Goal: Contribute content: Add original content to the website for others to see

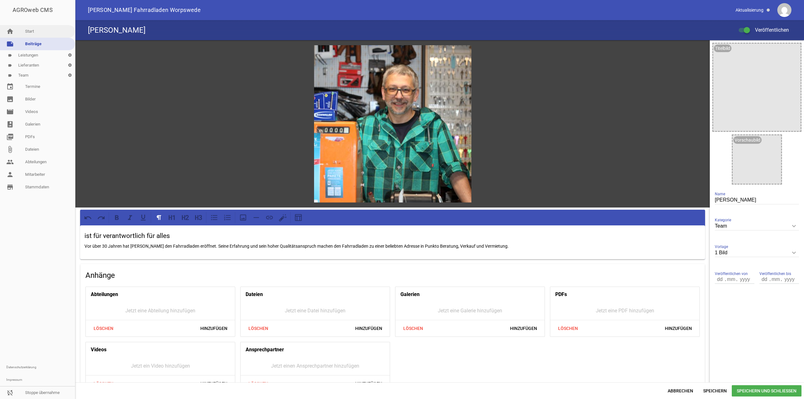
click at [37, 34] on link "home Start" at bounding box center [37, 31] width 75 height 13
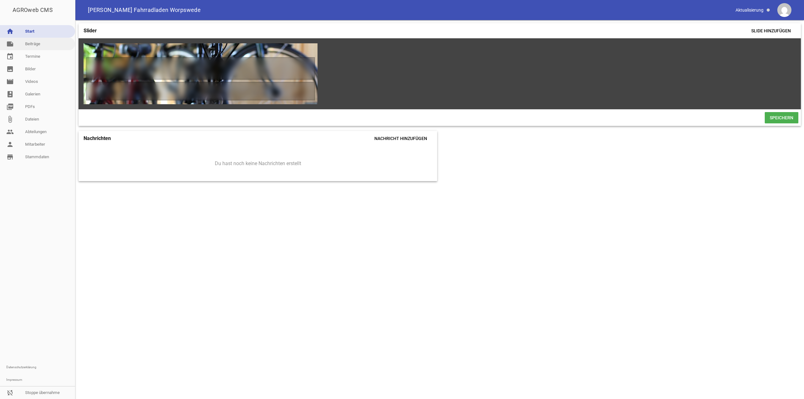
click at [31, 44] on link "note Beiträge" at bounding box center [37, 44] width 75 height 13
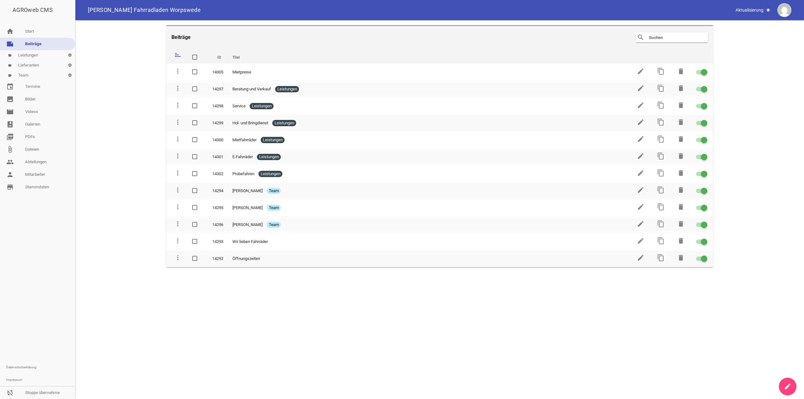
click at [31, 63] on link "label Lieferanten settings" at bounding box center [37, 65] width 75 height 10
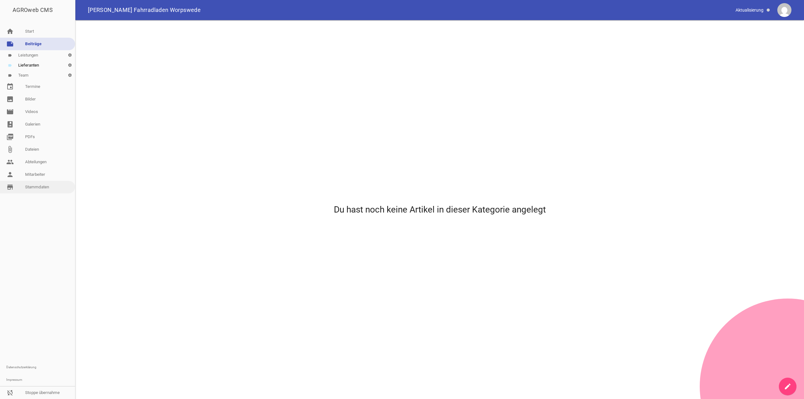
click at [35, 183] on link "store_mall_directory Stammdaten" at bounding box center [37, 187] width 75 height 13
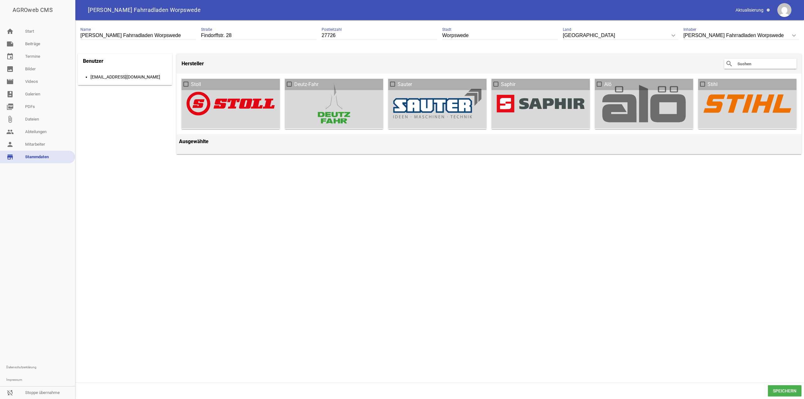
drag, startPoint x: 504, startPoint y: 139, endPoint x: 386, endPoint y: 163, distance: 120.5
click at [456, 164] on div "[PERSON_NAME] Fahrradladen Worpswede Name [PERSON_NAME]. 28 Straße 27726 Postle…" at bounding box center [439, 209] width 728 height 379
click at [39, 41] on link "note Beiträge" at bounding box center [37, 44] width 75 height 13
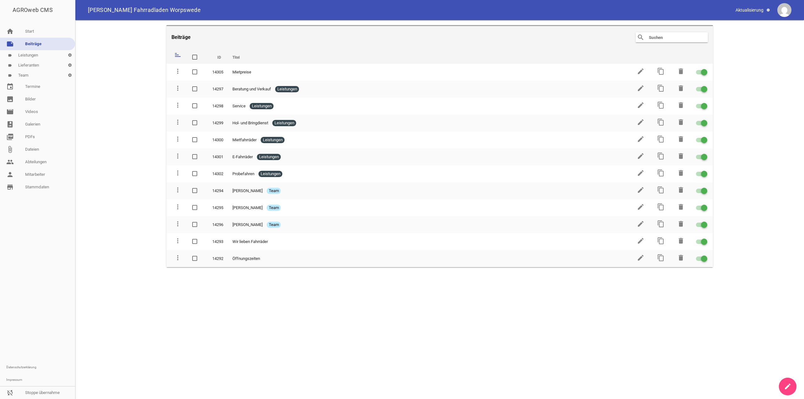
click at [31, 66] on link "label Lieferanten settings" at bounding box center [37, 65] width 75 height 10
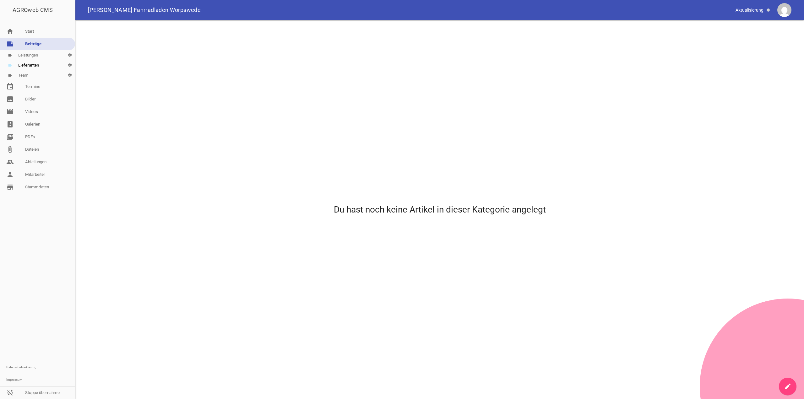
click at [793, 382] on link "create" at bounding box center [788, 387] width 18 height 18
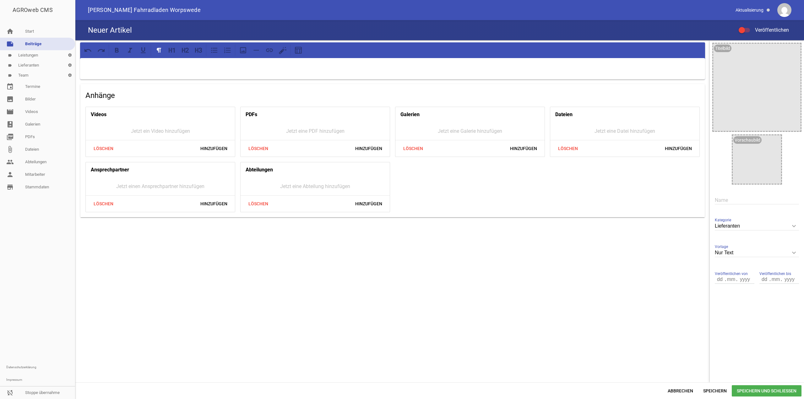
click at [757, 255] on input "Nur Text" at bounding box center [757, 253] width 84 height 8
click at [734, 284] on li "1 Bild" at bounding box center [757, 282] width 84 height 15
type input "1 Bild"
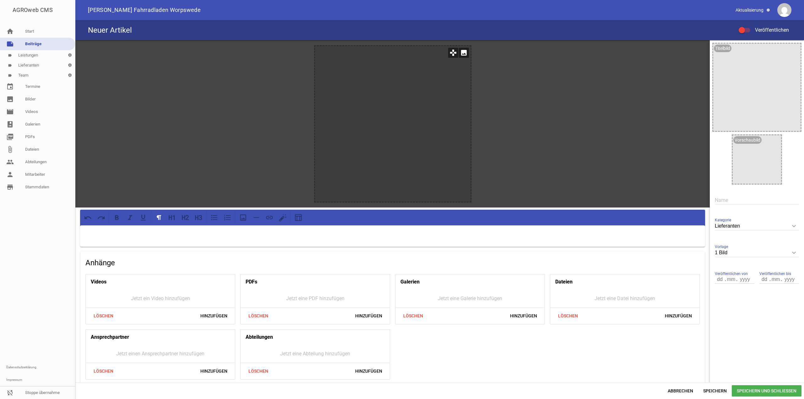
click at [459, 54] on icon "image" at bounding box center [464, 53] width 10 height 10
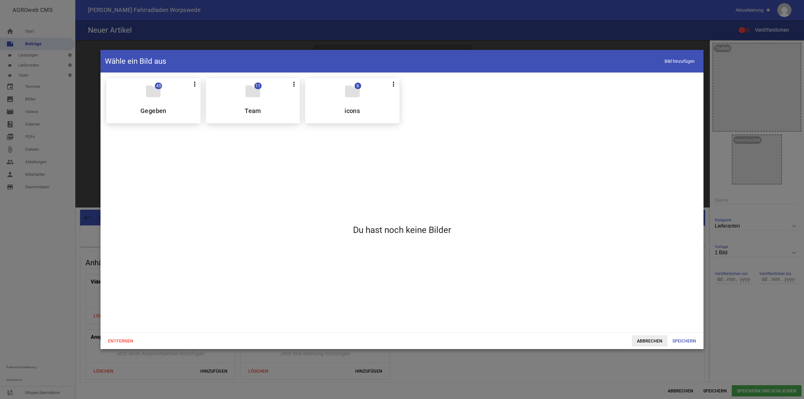
click at [658, 336] on span "Abbrechen" at bounding box center [649, 340] width 35 height 11
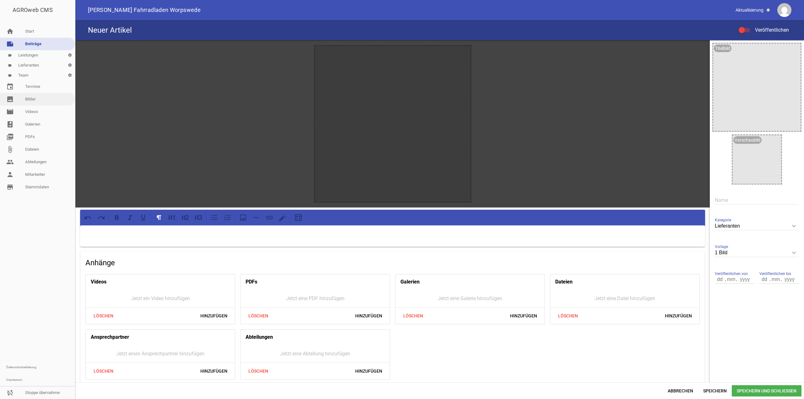
click at [45, 100] on link "image Bilder" at bounding box center [37, 99] width 75 height 13
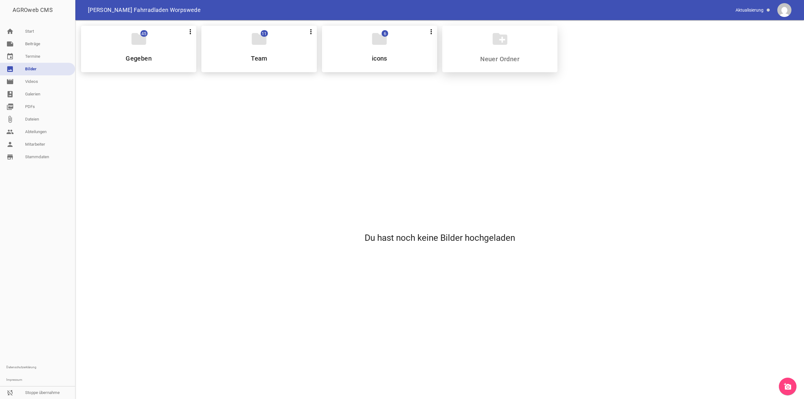
click at [491, 64] on div "create_new_folder" at bounding box center [499, 49] width 115 height 46
click at [494, 62] on input at bounding box center [499, 59] width 74 height 8
type input "lieferanten"
click at [501, 52] on div "folder 0 more_vert Teilen Bearbeiten Löschen lieferanten" at bounding box center [499, 49] width 115 height 46
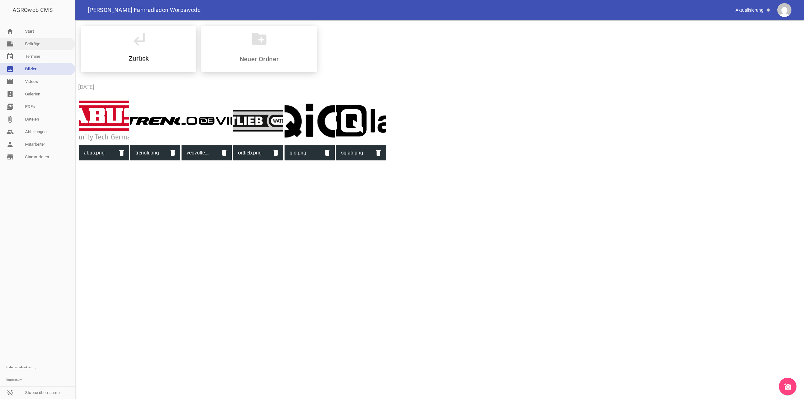
click at [48, 45] on link "note Beiträge" at bounding box center [37, 44] width 75 height 13
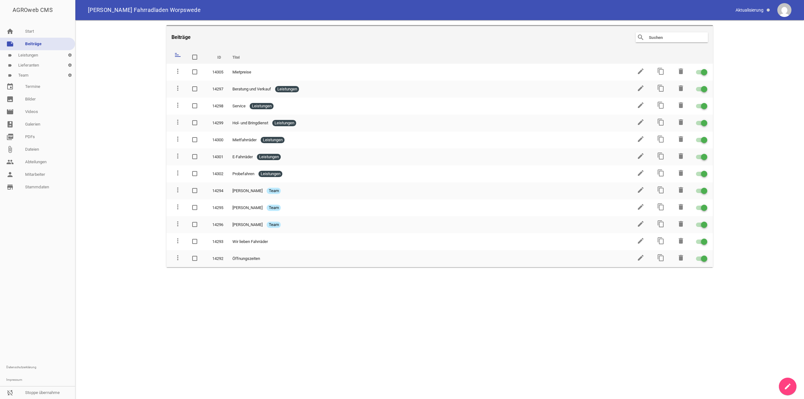
click at [41, 64] on link "label Lieferanten settings" at bounding box center [37, 65] width 75 height 10
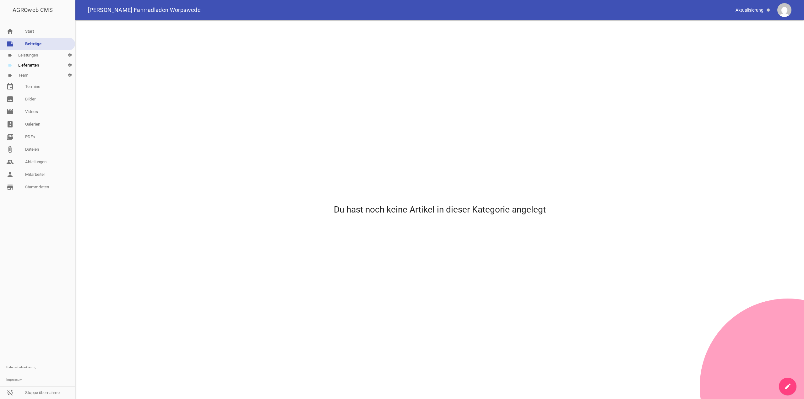
click at [788, 382] on link "create" at bounding box center [788, 387] width 18 height 18
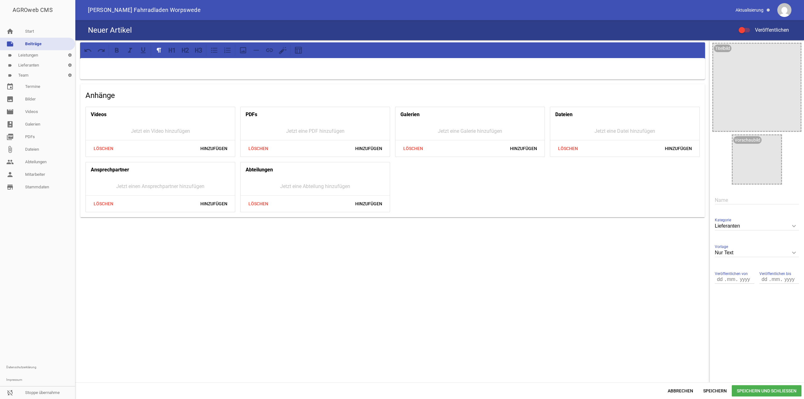
click at [745, 252] on input "Nur Text" at bounding box center [757, 253] width 84 height 8
click at [738, 277] on li "1 Bild" at bounding box center [757, 282] width 84 height 15
type input "1 Bild"
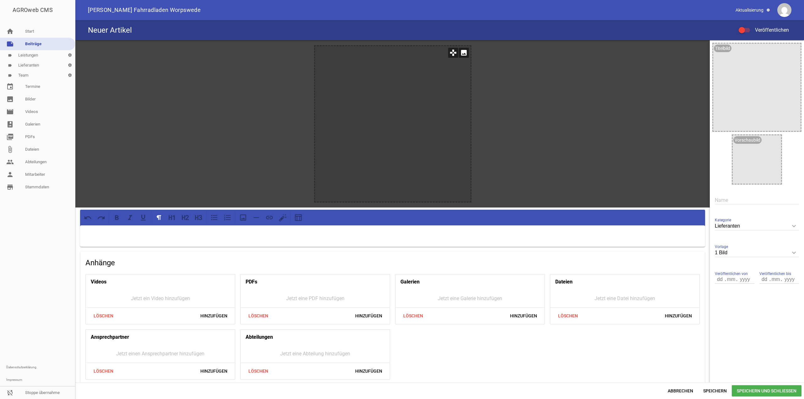
click at [465, 50] on icon "image" at bounding box center [464, 53] width 10 height 10
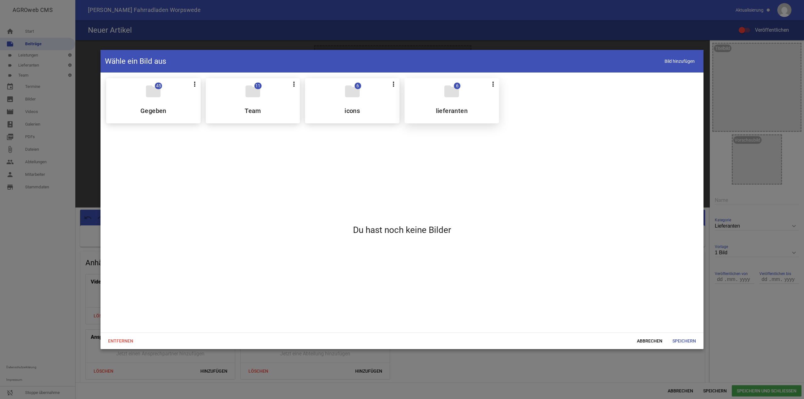
click at [451, 116] on div "folder 6 more_vert Teilen Bearbeiten Löschen lieferanten" at bounding box center [451, 100] width 95 height 45
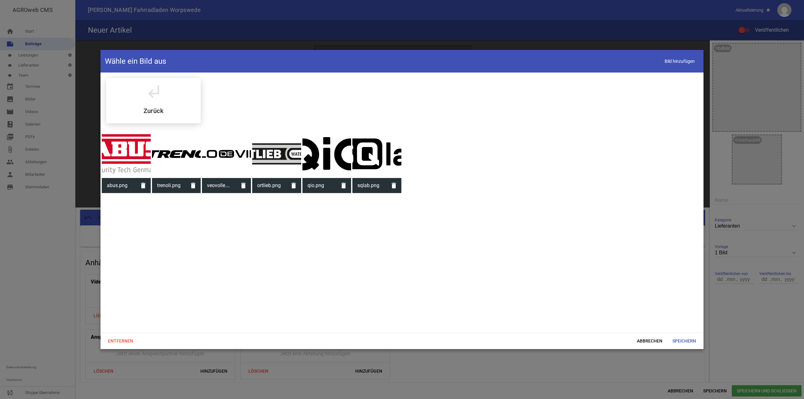
click at [147, 158] on div at bounding box center [126, 153] width 49 height 49
click at [694, 340] on span "Speichern" at bounding box center [684, 340] width 34 height 11
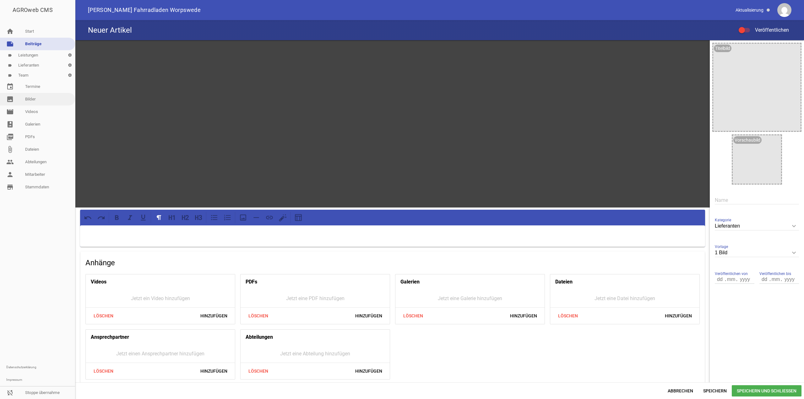
click at [35, 103] on link "image Bilder" at bounding box center [37, 99] width 75 height 13
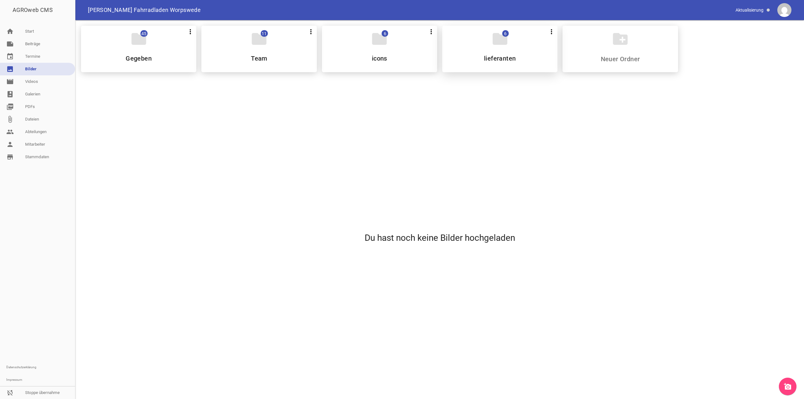
click at [503, 45] on icon "folder" at bounding box center [500, 39] width 18 height 18
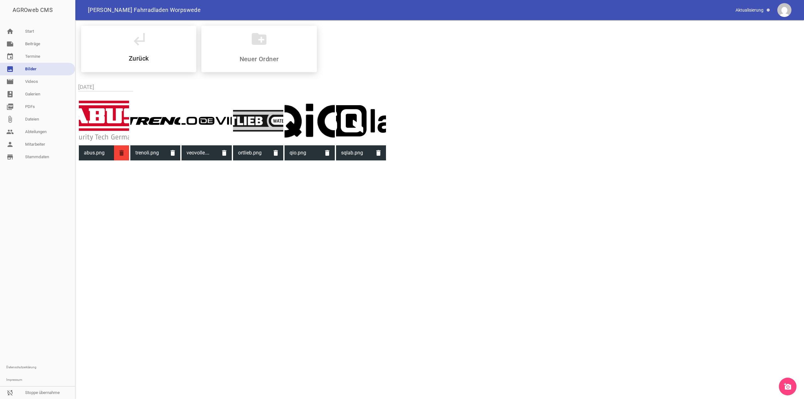
click at [120, 151] on icon "delete" at bounding box center [121, 152] width 15 height 15
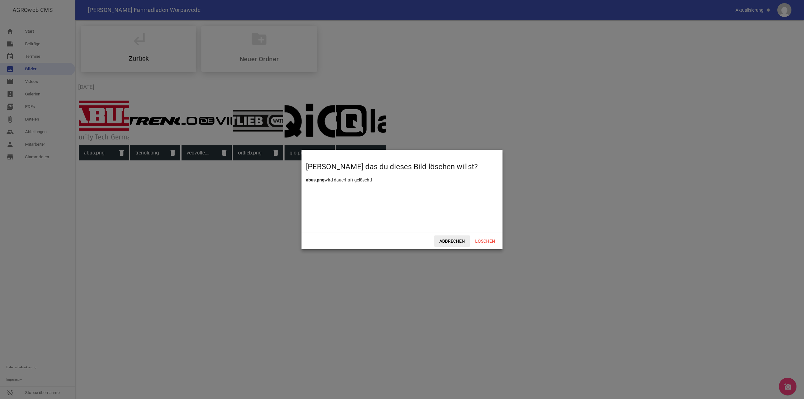
drag, startPoint x: 499, startPoint y: 239, endPoint x: 463, endPoint y: 236, distance: 35.3
click at [495, 239] on span "Löschen" at bounding box center [485, 240] width 30 height 11
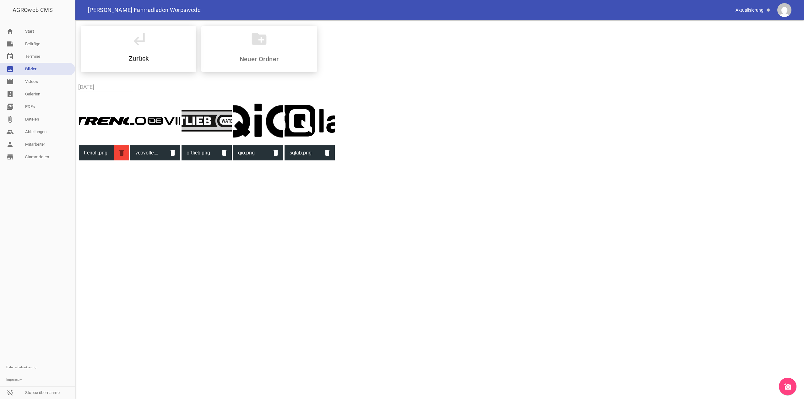
click at [119, 153] on icon "delete" at bounding box center [121, 152] width 15 height 15
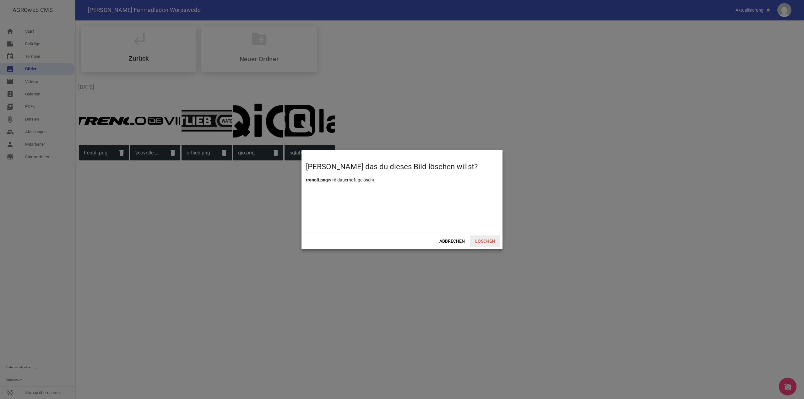
click at [486, 236] on span "Löschen" at bounding box center [485, 240] width 30 height 11
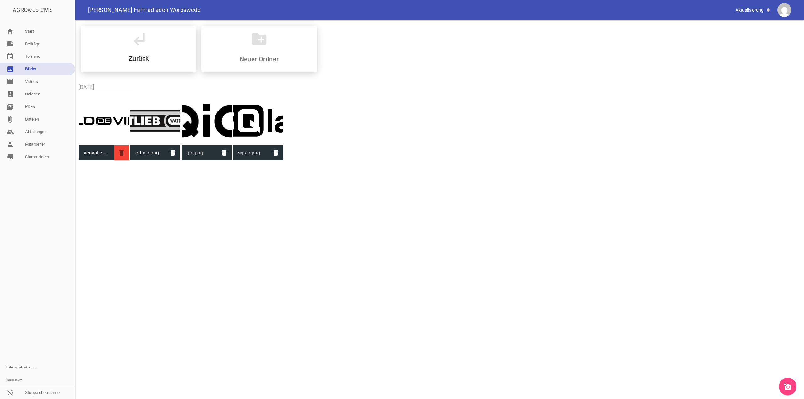
click at [124, 150] on icon "delete" at bounding box center [121, 152] width 15 height 15
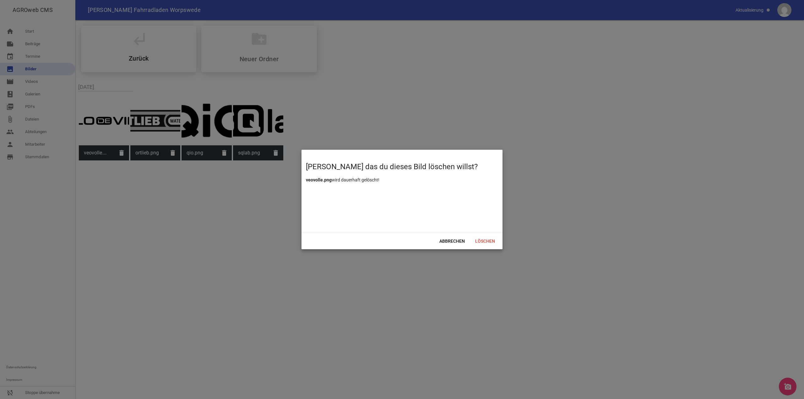
click at [478, 235] on div "Abbrechen Löschen" at bounding box center [401, 241] width 201 height 17
click at [480, 238] on span "Löschen" at bounding box center [485, 240] width 30 height 11
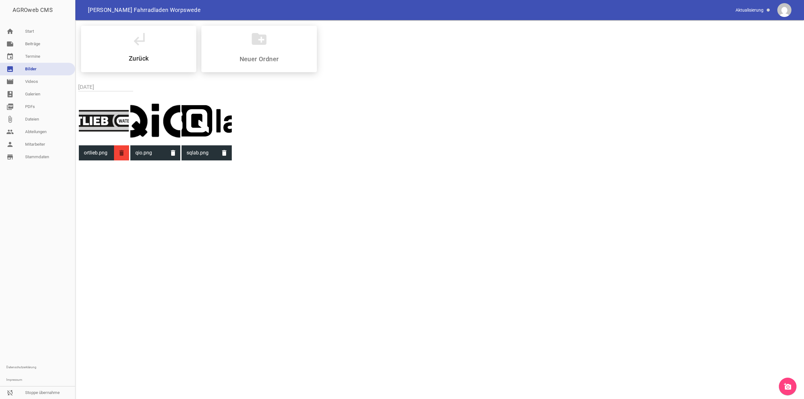
click at [118, 155] on icon "delete" at bounding box center [121, 152] width 15 height 15
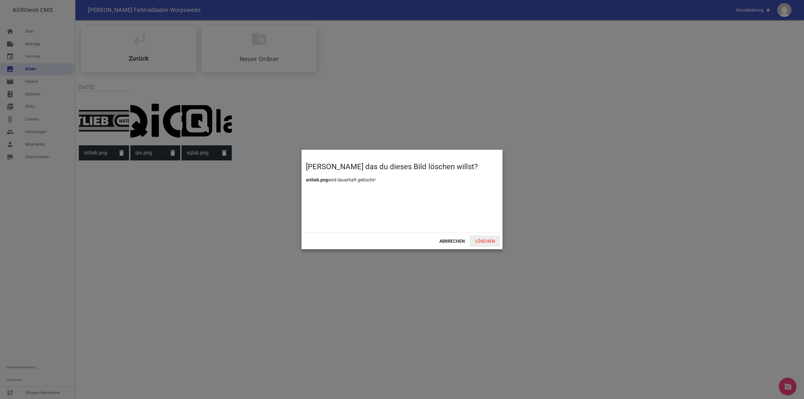
drag, startPoint x: 481, startPoint y: 239, endPoint x: 283, endPoint y: 205, distance: 201.6
click at [481, 239] on span "Löschen" at bounding box center [485, 240] width 30 height 11
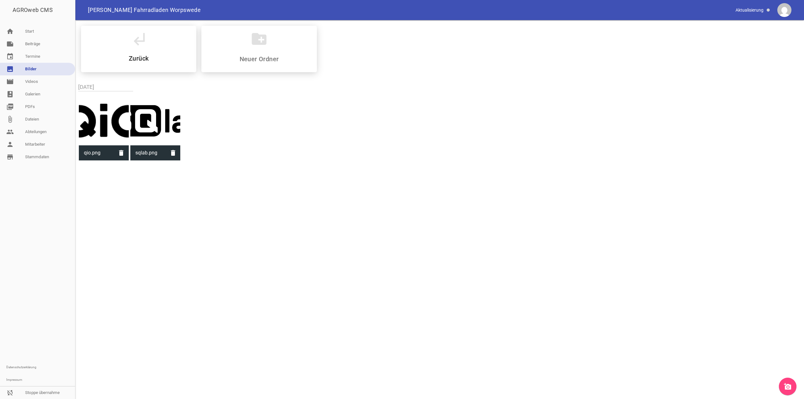
click at [118, 156] on icon "delete" at bounding box center [121, 152] width 15 height 15
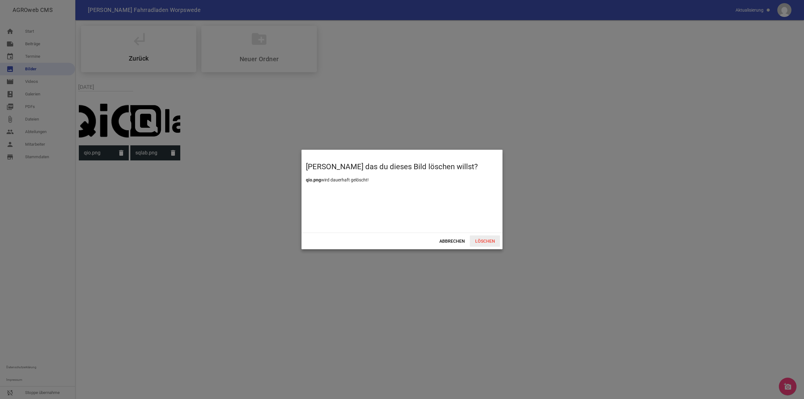
drag, startPoint x: 497, startPoint y: 232, endPoint x: 496, endPoint y: 235, distance: 3.5
click at [497, 233] on div "[PERSON_NAME] das du dieses Bild löschen willst? qio.png wird dauerhaft gelösch…" at bounding box center [401, 200] width 201 height 100
click at [496, 236] on span "Löschen" at bounding box center [485, 240] width 30 height 11
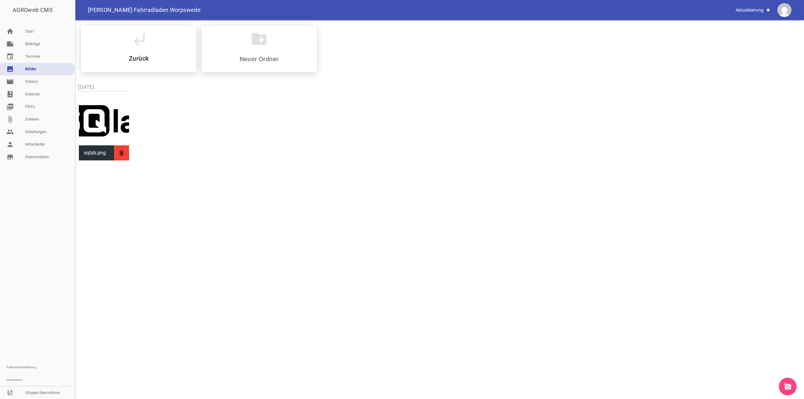
click at [121, 153] on icon "delete" at bounding box center [121, 152] width 15 height 15
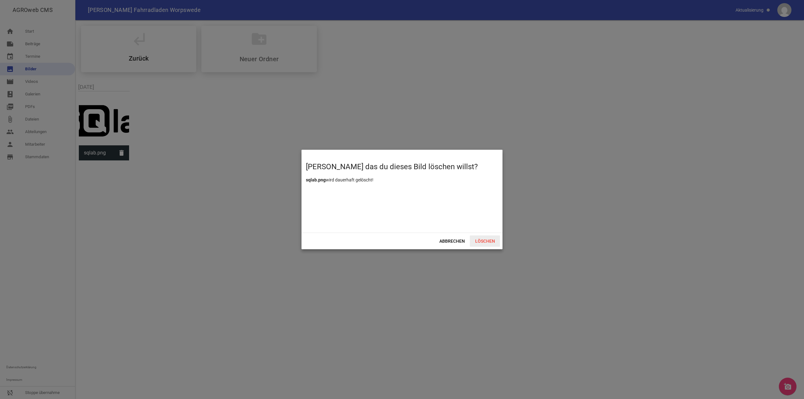
click at [488, 241] on span "Löschen" at bounding box center [485, 240] width 30 height 11
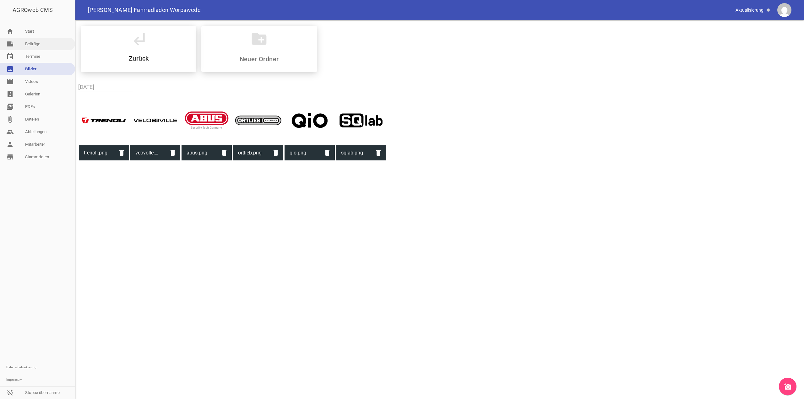
click at [30, 49] on link "note Beiträge" at bounding box center [37, 44] width 75 height 13
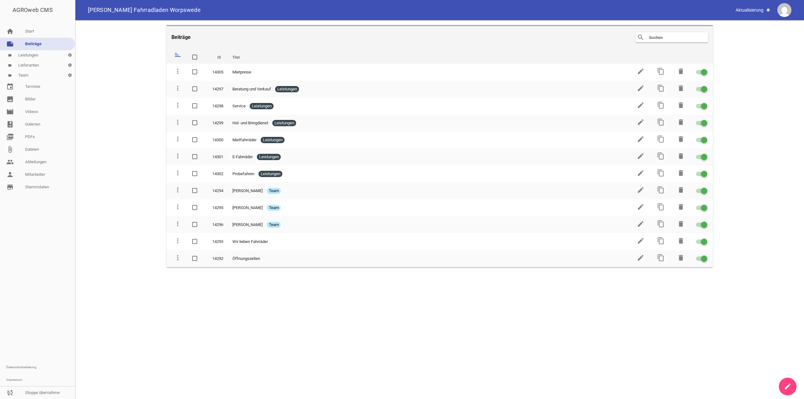
click at [33, 65] on link "label Lieferanten settings" at bounding box center [37, 65] width 75 height 10
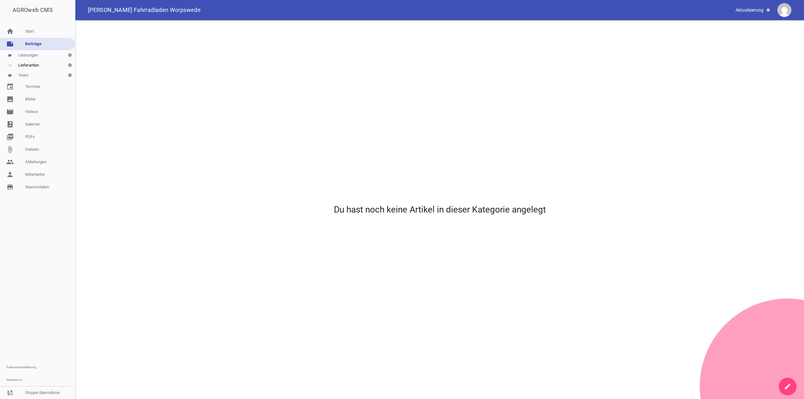
click at [787, 383] on icon "create" at bounding box center [788, 387] width 8 height 8
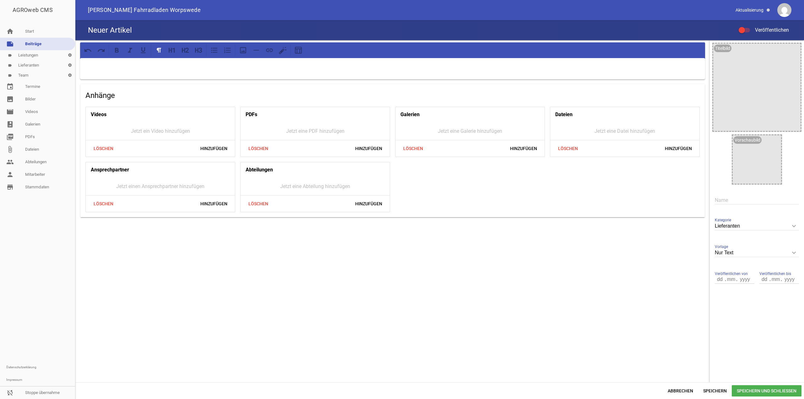
click at [784, 256] on input "Nur Text" at bounding box center [757, 253] width 84 height 8
click at [738, 281] on li "1 Bild" at bounding box center [757, 282] width 84 height 15
type input "1 Bild"
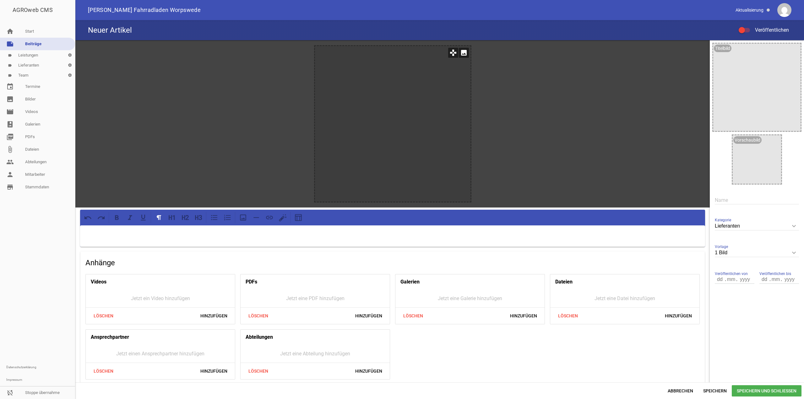
click at [459, 52] on icon "image" at bounding box center [464, 53] width 10 height 10
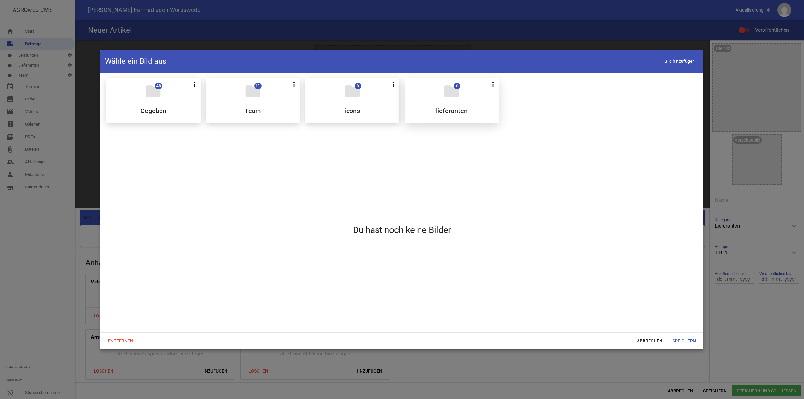
click at [434, 103] on div "folder 6 more_vert Teilen Bearbeiten Löschen lieferanten" at bounding box center [451, 100] width 95 height 45
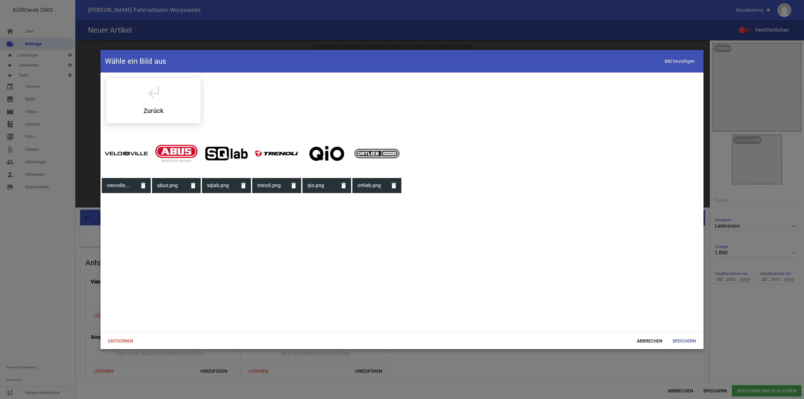
click at [187, 159] on div at bounding box center [176, 153] width 49 height 49
click at [686, 335] on div "Entfernen Abbrechen Speichern" at bounding box center [401, 341] width 603 height 17
click at [691, 339] on span "Speichern" at bounding box center [684, 340] width 34 height 11
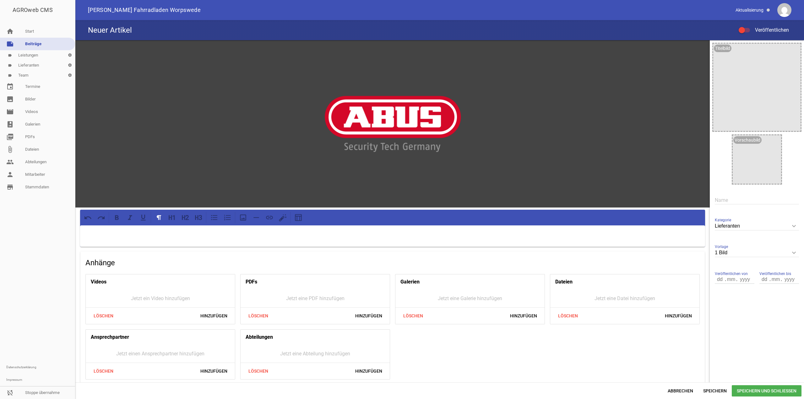
click at [741, 208] on div "Name" at bounding box center [757, 200] width 84 height 21
click at [739, 203] on input "text" at bounding box center [757, 200] width 84 height 8
click at [484, 241] on div at bounding box center [392, 235] width 625 height 21
click at [727, 198] on input "text" at bounding box center [757, 200] width 84 height 8
type input "Abus"
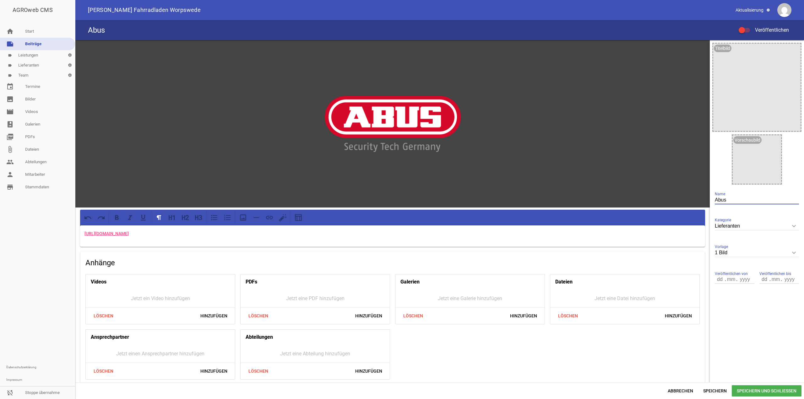
click at [737, 35] on div "Abus Veröffentlichen" at bounding box center [439, 30] width 728 height 20
click at [742, 33] on div at bounding box center [741, 30] width 6 height 6
click at [747, 26] on input "Veröffentlichen" at bounding box center [747, 26] width 0 height 0
click at [758, 389] on span "Speichern und Schließen" at bounding box center [767, 390] width 70 height 11
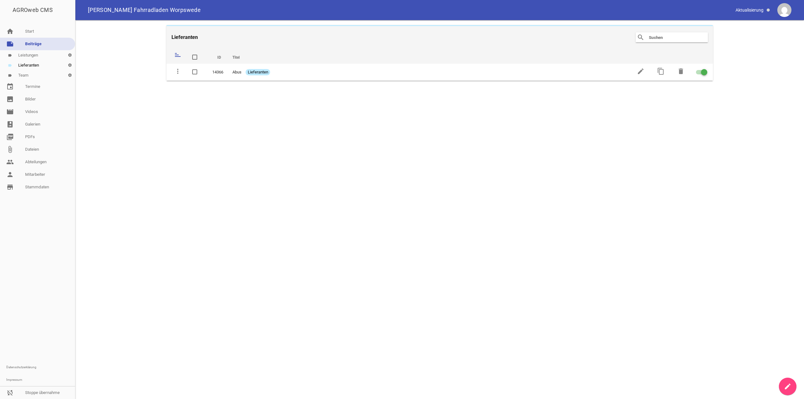
click at [777, 382] on main "Lieferanten search clear sort ID Titel delete more_vert 14366 Abus Lieferanten …" at bounding box center [439, 209] width 728 height 379
click at [789, 385] on icon "create" at bounding box center [788, 387] width 8 height 8
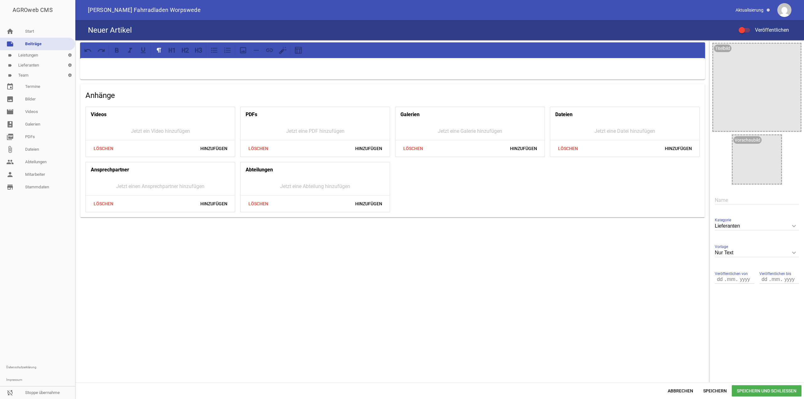
click at [764, 253] on input "Nur Text" at bounding box center [757, 253] width 84 height 8
click at [741, 280] on li "1 Bild" at bounding box center [757, 282] width 84 height 15
type input "1 Bild"
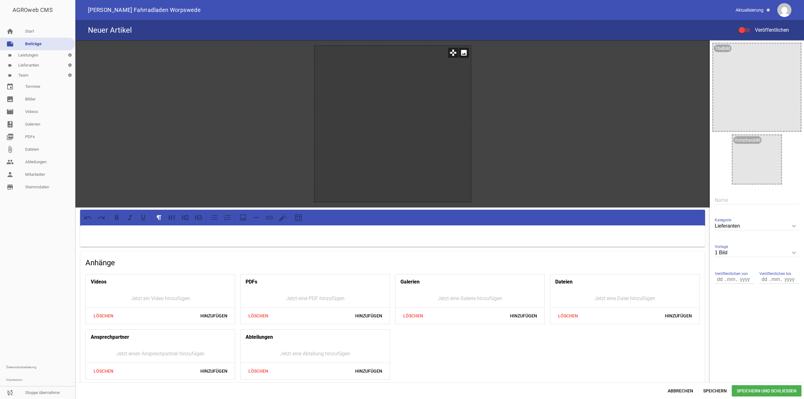
click at [464, 56] on icon "image" at bounding box center [464, 53] width 10 height 10
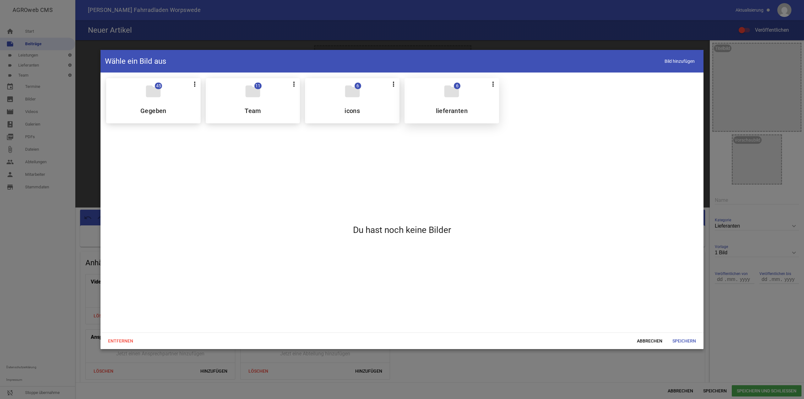
click at [428, 100] on div "folder 6 more_vert Teilen Bearbeiten Löschen lieferanten" at bounding box center [451, 100] width 95 height 45
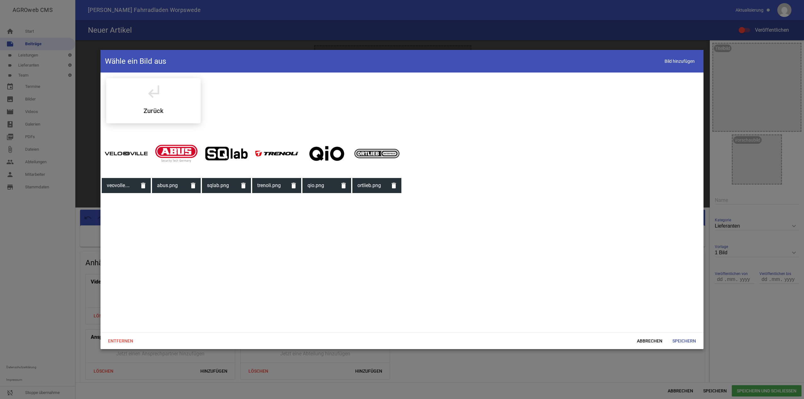
click at [121, 160] on div at bounding box center [126, 153] width 49 height 49
click at [686, 340] on span "Speichern" at bounding box center [684, 340] width 34 height 11
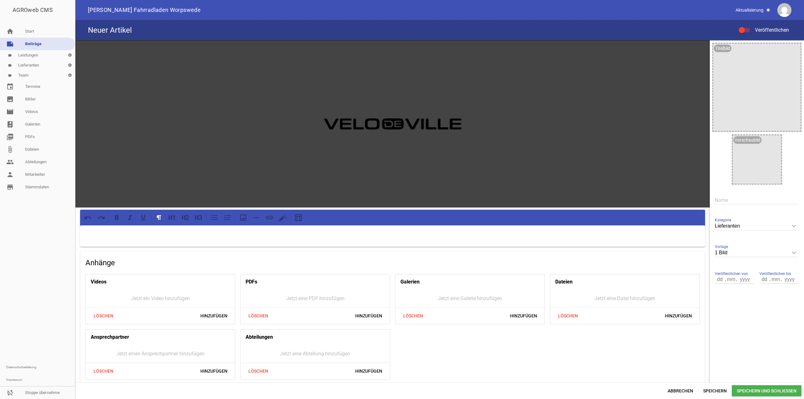
click at [728, 200] on input "text" at bounding box center [757, 200] width 84 height 8
type input "Velo Ville"
click at [124, 236] on p at bounding box center [392, 234] width 616 height 8
click at [750, 27] on span "Veröffentlichen" at bounding box center [767, 30] width 41 height 6
click at [747, 26] on input "Veröffentlichen" at bounding box center [747, 26] width 0 height 0
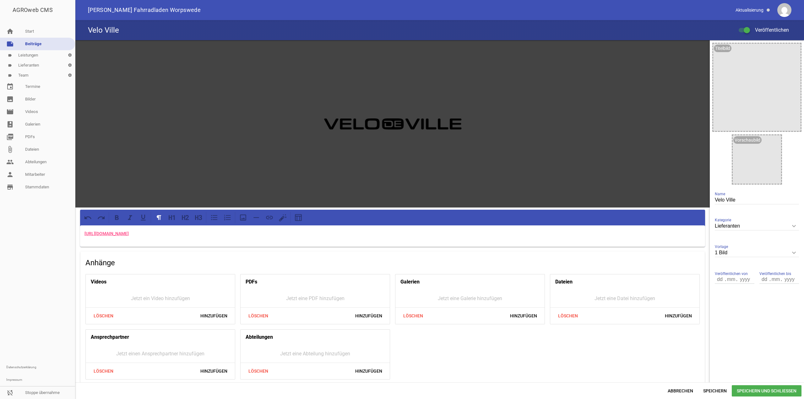
click at [752, 384] on div "Abbrechen Speichern Speichern und Schließen" at bounding box center [439, 390] width 728 height 17
click at [757, 389] on span "Speichern und Schließen" at bounding box center [767, 390] width 70 height 11
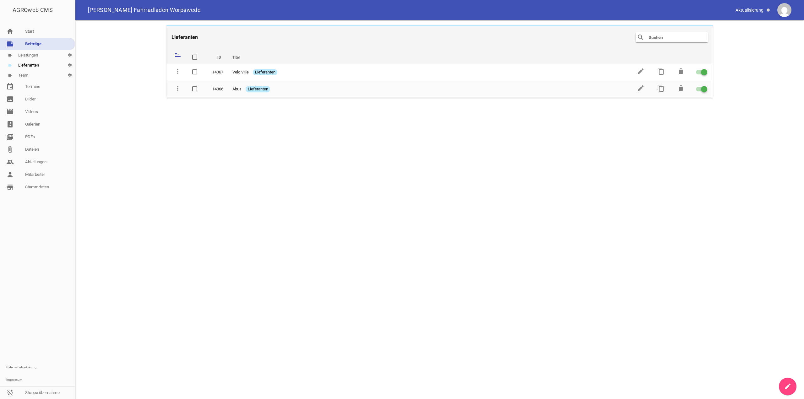
click at [786, 388] on icon "create" at bounding box center [788, 387] width 8 height 8
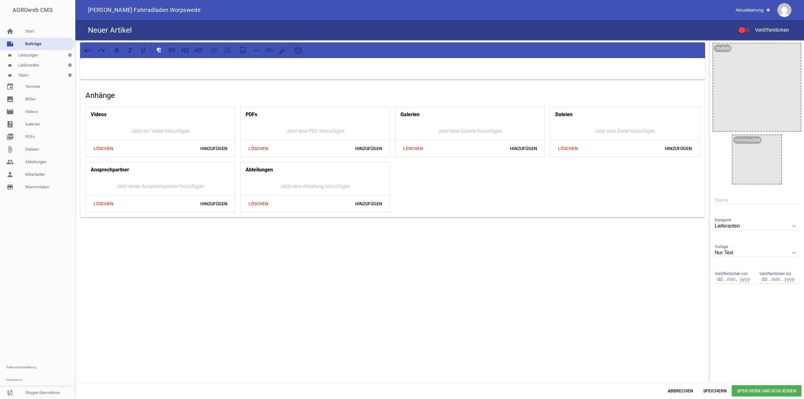
click at [187, 59] on div at bounding box center [392, 68] width 625 height 21
click at [748, 251] on input "Nur Text" at bounding box center [757, 253] width 84 height 8
click at [739, 283] on li "1 Bild" at bounding box center [757, 282] width 84 height 15
type input "1 Bild"
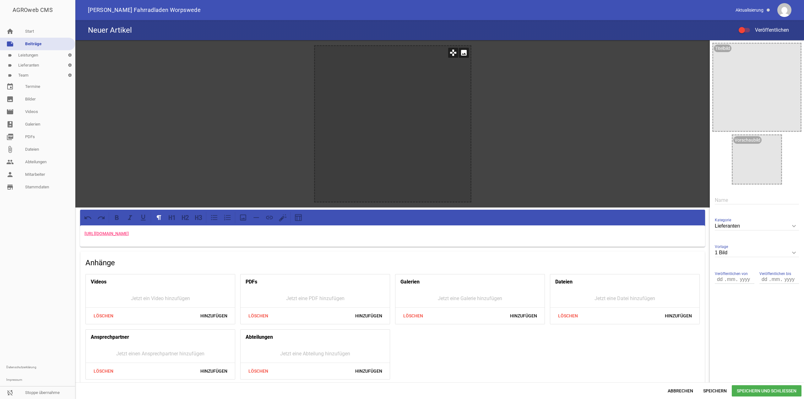
click at [461, 53] on icon "image" at bounding box center [464, 53] width 10 height 10
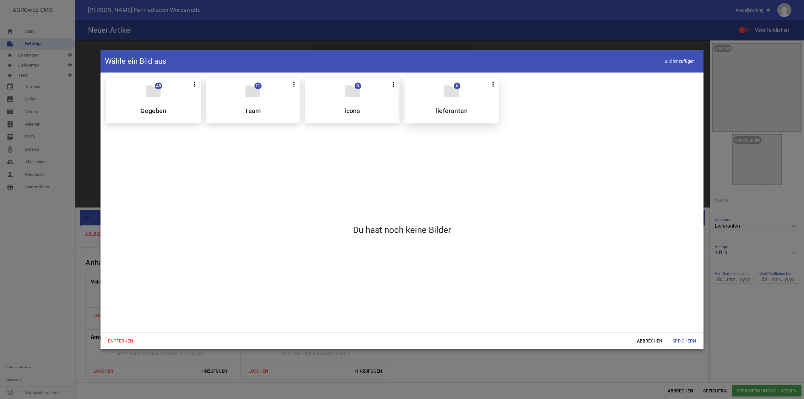
click at [421, 100] on div "folder 6 more_vert Teilen Bearbeiten Löschen lieferanten" at bounding box center [451, 100] width 95 height 45
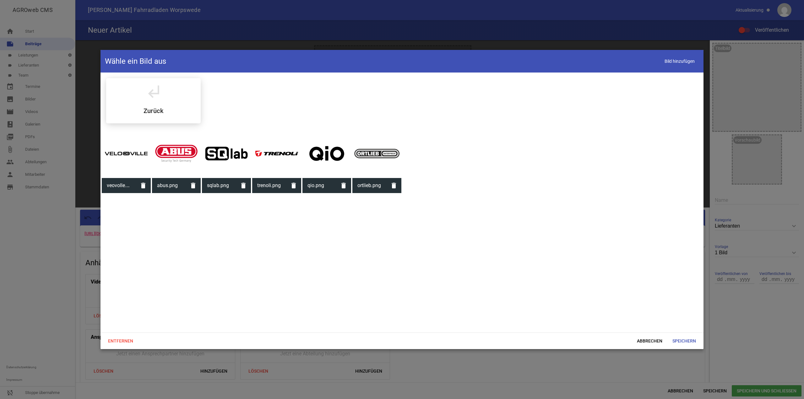
click at [320, 151] on div at bounding box center [326, 153] width 49 height 49
click at [687, 338] on span "Speichern" at bounding box center [684, 340] width 34 height 11
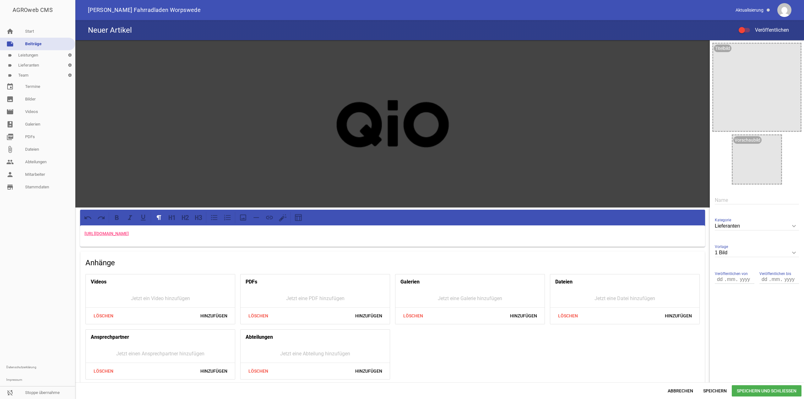
click at [746, 27] on label "Veröffentlichen" at bounding box center [763, 30] width 50 height 8
click at [747, 26] on input "Veröffentlichen" at bounding box center [747, 26] width 0 height 0
click at [738, 197] on input "text" at bounding box center [757, 200] width 84 height 8
type input "Qio"
click at [734, 388] on span "Speichern und Schließen" at bounding box center [767, 390] width 70 height 11
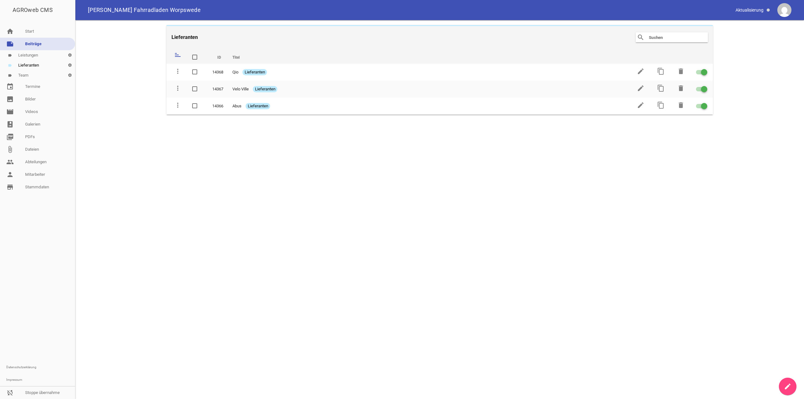
click at [786, 387] on icon "create" at bounding box center [788, 387] width 8 height 8
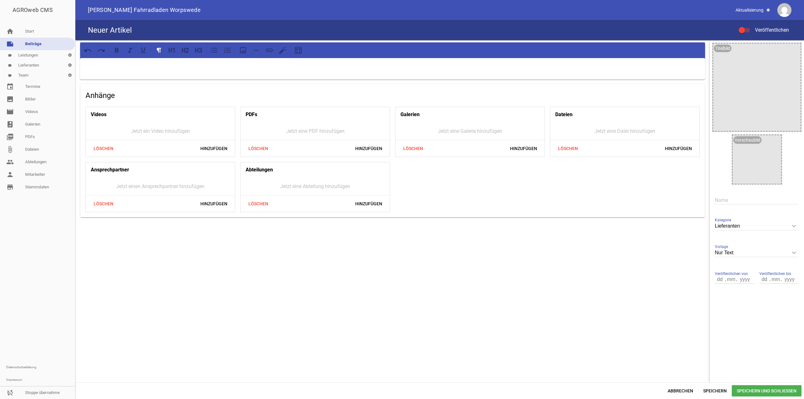
click at [774, 253] on input "Nur Text" at bounding box center [757, 253] width 84 height 8
click at [741, 282] on li "1 Bild" at bounding box center [757, 282] width 84 height 15
type input "1 Bild"
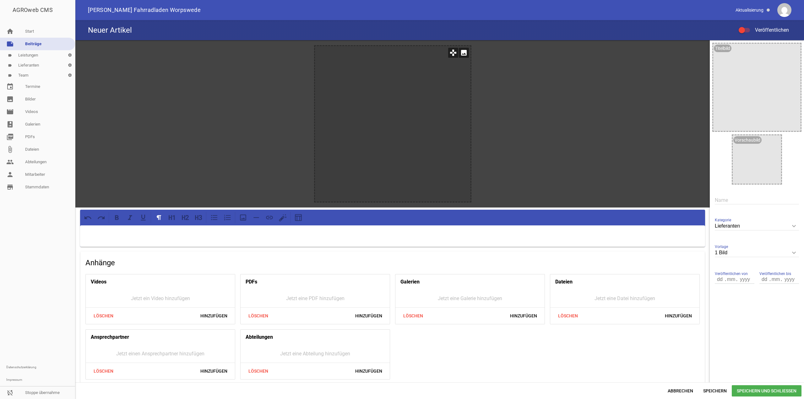
click at [463, 51] on icon "image" at bounding box center [464, 53] width 10 height 10
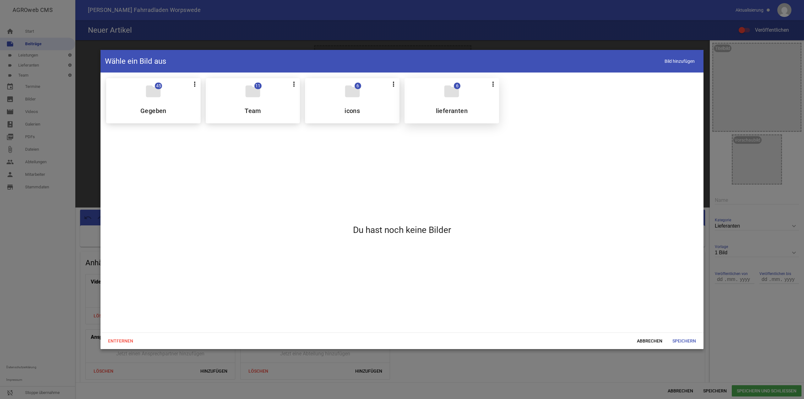
click at [462, 99] on div "folder 6 more_vert Teilen Bearbeiten Löschen lieferanten" at bounding box center [451, 100] width 95 height 45
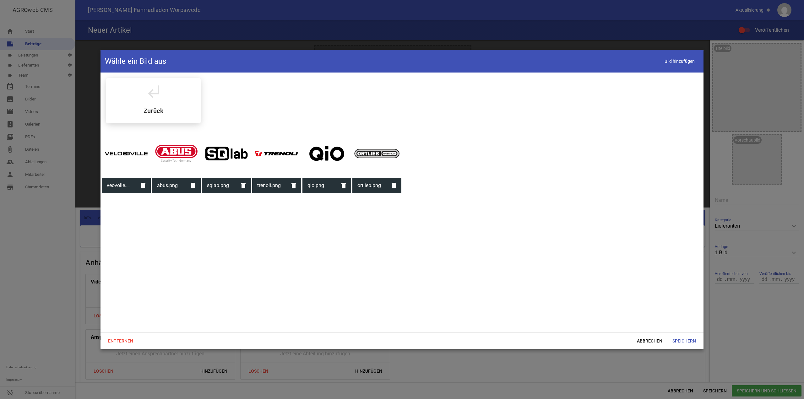
click at [226, 161] on div at bounding box center [226, 153] width 49 height 49
click at [687, 338] on span "Speichern" at bounding box center [684, 340] width 34 height 11
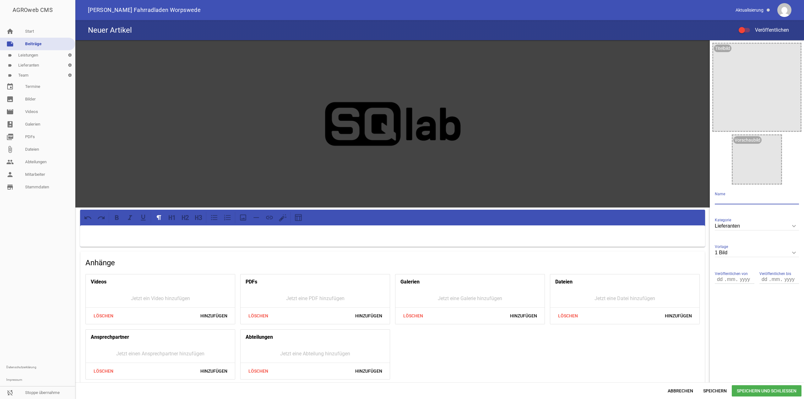
click at [736, 204] on input "text" at bounding box center [757, 200] width 84 height 8
type input "SQlab"
click at [745, 31] on div at bounding box center [743, 30] width 11 height 4
click at [747, 26] on input "Veröffentlichen" at bounding box center [747, 26] width 0 height 0
click at [169, 230] on p at bounding box center [392, 234] width 616 height 8
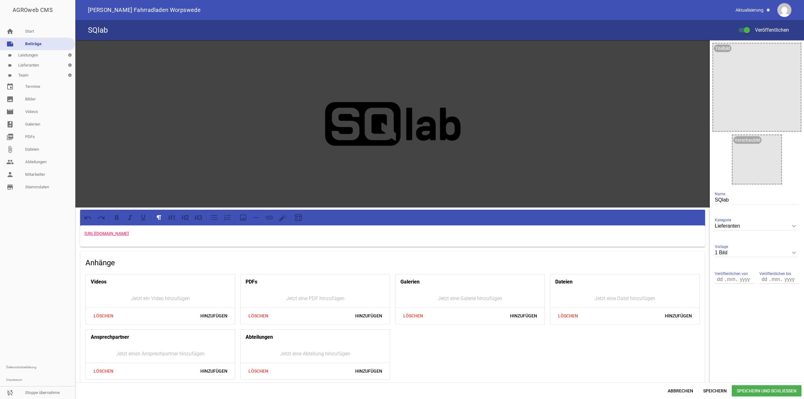
click at [738, 388] on span "Speichern und Schließen" at bounding box center [767, 390] width 70 height 11
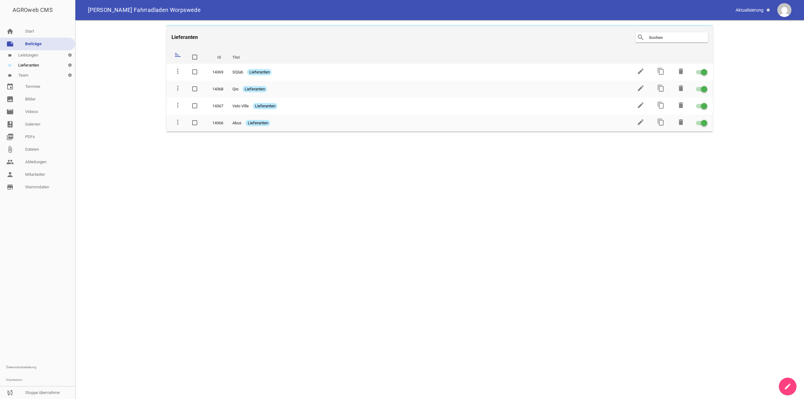
click at [802, 385] on main "Lieferanten search clear sort ID Titel delete more_vert 14369 SQlab Lieferanten…" at bounding box center [439, 209] width 728 height 379
click at [803, 344] on main "Lieferanten search clear sort ID Titel delete more_vert 14369 SQlab Lieferanten…" at bounding box center [439, 209] width 728 height 379
click at [790, 378] on div "AGROweb CMS home Start note Beiträge label Leistungen settings label Lieferante…" at bounding box center [402, 199] width 804 height 399
click at [789, 384] on icon "create" at bounding box center [788, 387] width 8 height 8
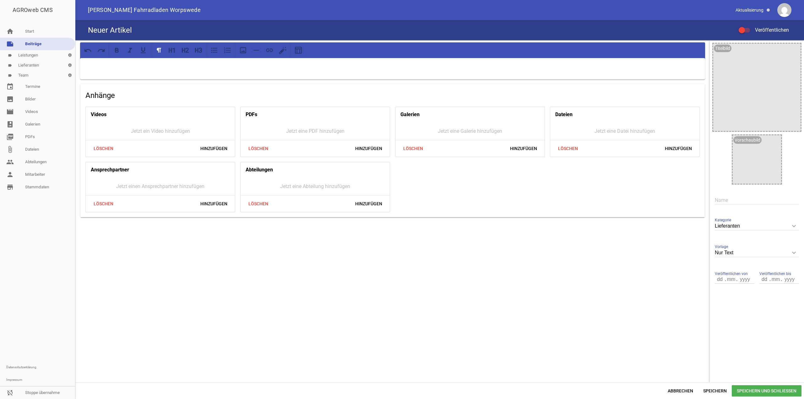
drag, startPoint x: 745, startPoint y: 246, endPoint x: 750, endPoint y: 255, distance: 10.1
click at [745, 247] on div "Nur Text keyboard_arrow_down Vorlage Nur Text 1 Bild 3 Bilder 5 Bilder" at bounding box center [757, 253] width 84 height 22
click at [751, 255] on input "Nur Text" at bounding box center [757, 253] width 84 height 8
click at [732, 285] on li "1 Bild" at bounding box center [757, 282] width 84 height 15
type input "1 Bild"
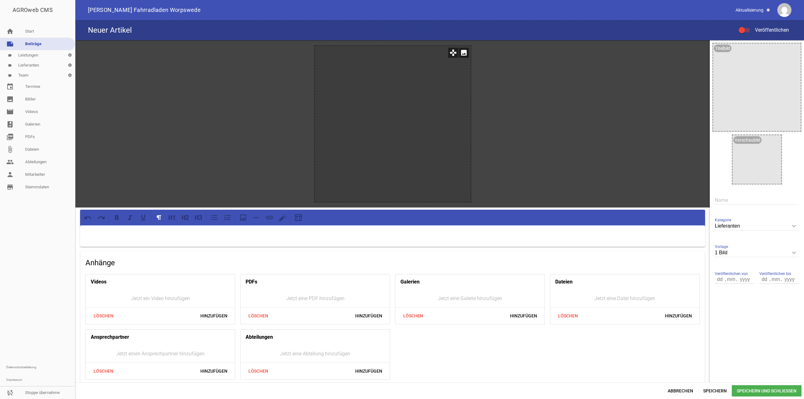
click at [463, 54] on icon "image" at bounding box center [464, 53] width 10 height 10
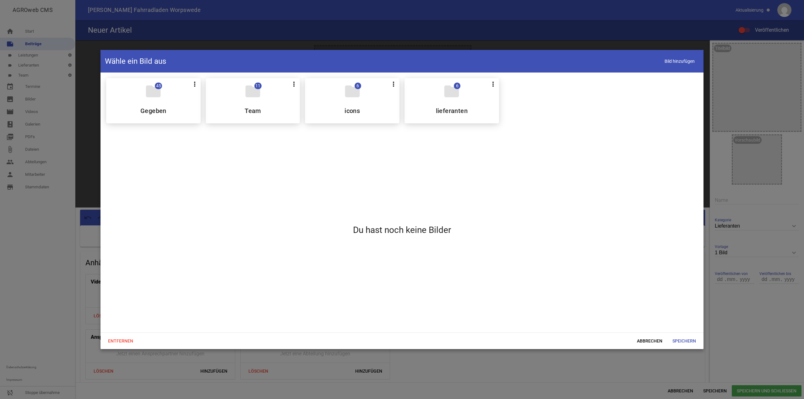
click at [436, 105] on div "folder 6 more_vert Teilen Bearbeiten Löschen lieferanten" at bounding box center [451, 100] width 95 height 45
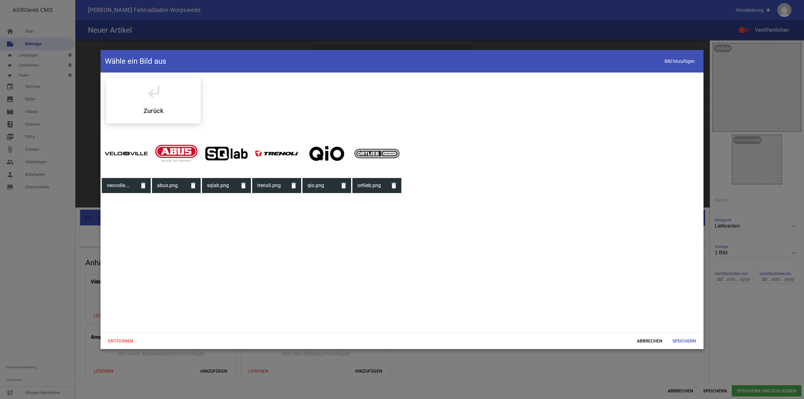
click at [279, 162] on div at bounding box center [276, 153] width 49 height 49
click at [669, 344] on span "Speichern" at bounding box center [684, 340] width 34 height 11
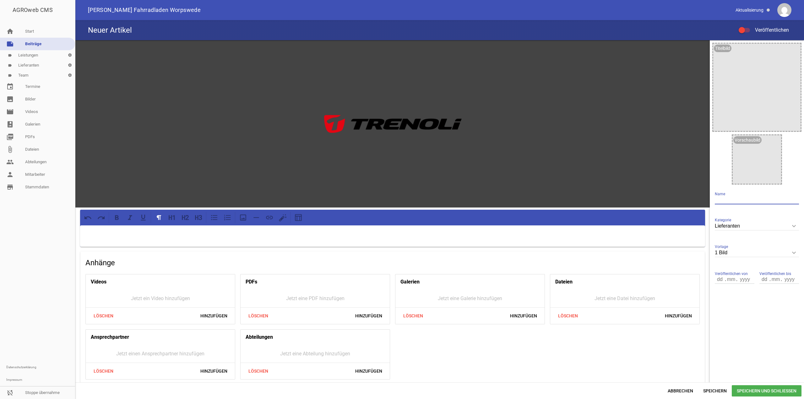
click at [736, 200] on input "text" at bounding box center [757, 200] width 84 height 8
type input "trenoli"
click at [176, 239] on div at bounding box center [392, 235] width 625 height 21
click at [757, 389] on span "Speichern und Schließen" at bounding box center [767, 390] width 70 height 11
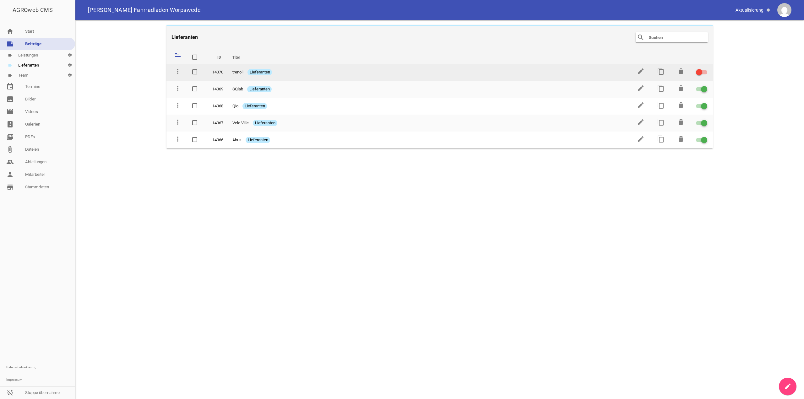
click at [704, 66] on td at bounding box center [701, 72] width 23 height 17
click at [706, 71] on div at bounding box center [701, 72] width 11 height 4
click at [705, 68] on input "checkbox" at bounding box center [705, 68] width 0 height 0
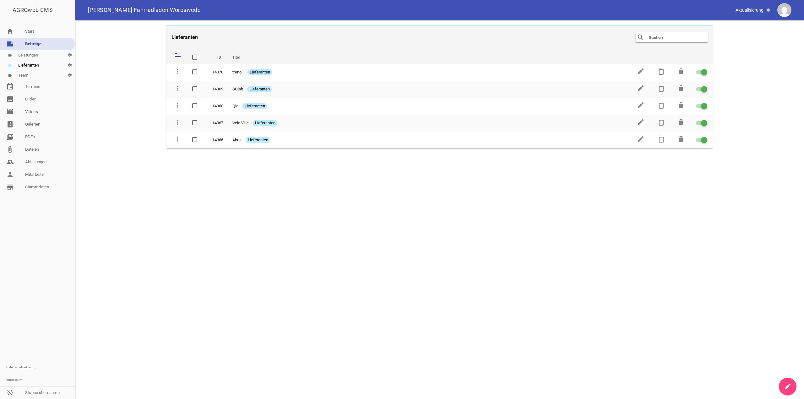
click at [785, 383] on icon "create" at bounding box center [788, 387] width 8 height 8
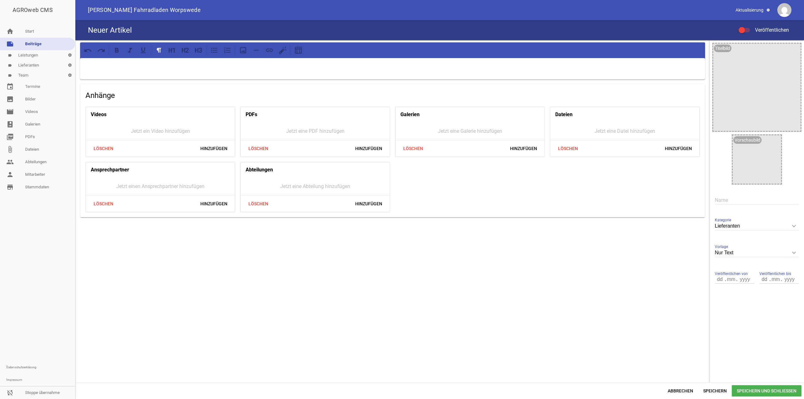
click at [742, 251] on input "Nur Text" at bounding box center [757, 253] width 84 height 8
click at [743, 280] on li "1 Bild" at bounding box center [757, 282] width 84 height 15
type input "1 Bild"
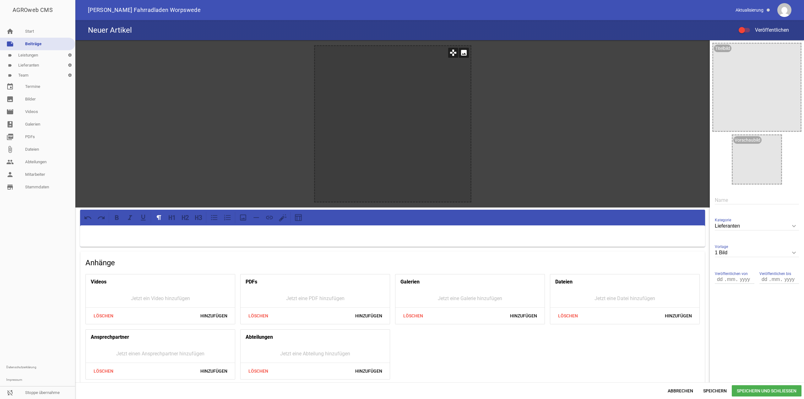
click at [462, 56] on icon "image" at bounding box center [464, 53] width 10 height 10
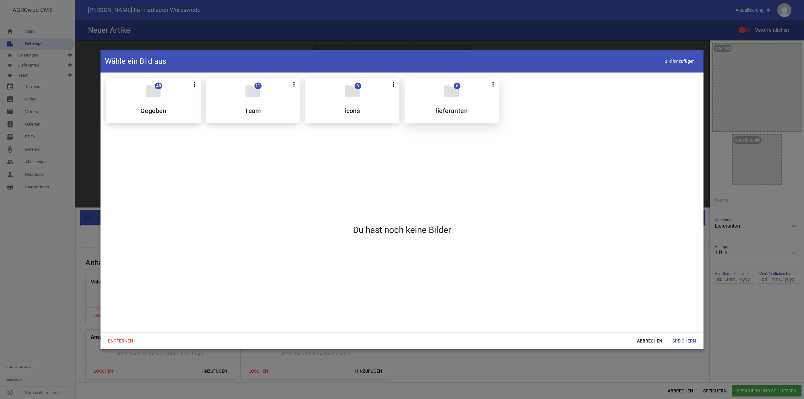
click at [465, 115] on div "folder 6 more_vert Teilen Bearbeiten Löschen lieferanten" at bounding box center [451, 100] width 95 height 45
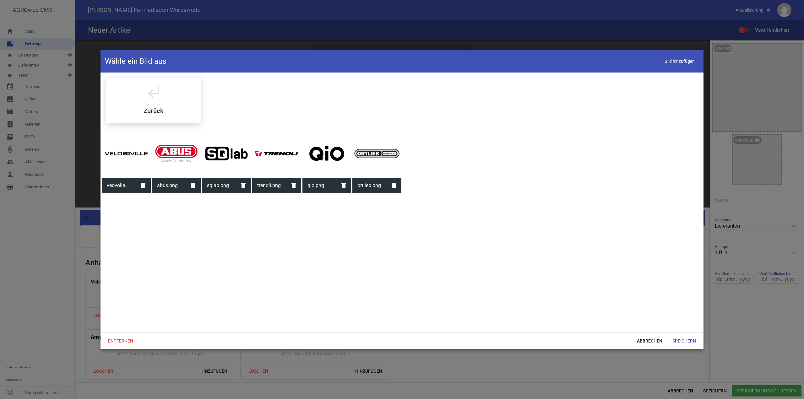
click at [380, 161] on div at bounding box center [376, 153] width 49 height 49
click at [678, 338] on span "Speichern" at bounding box center [684, 340] width 34 height 11
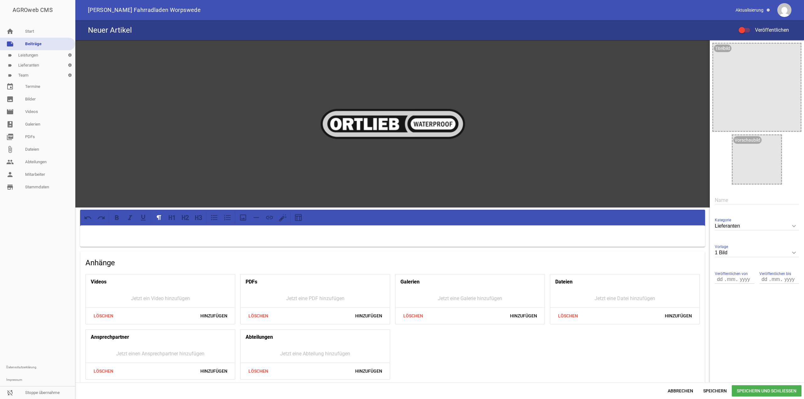
click at [744, 197] on input "text" at bounding box center [757, 200] width 84 height 8
type input "Ortlieb"
click at [160, 238] on div at bounding box center [392, 235] width 625 height 21
click at [740, 33] on label "Veröffentlichen" at bounding box center [763, 30] width 50 height 8
click at [747, 26] on input "Veröffentlichen" at bounding box center [747, 26] width 0 height 0
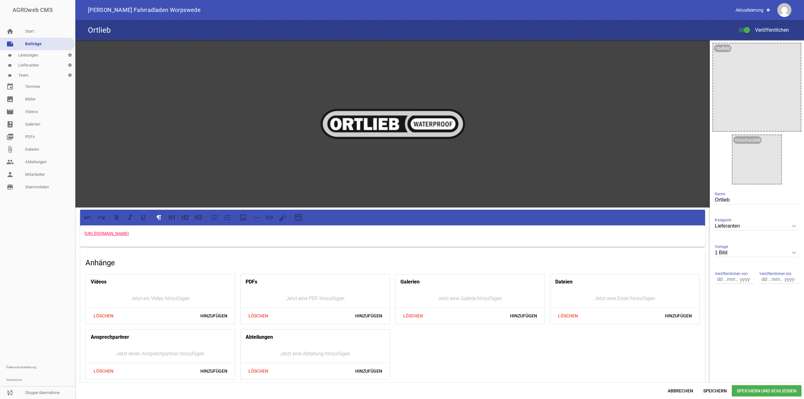
click at [746, 389] on span "Speichern und Schließen" at bounding box center [767, 390] width 70 height 11
